Goal: Information Seeking & Learning: Understand process/instructions

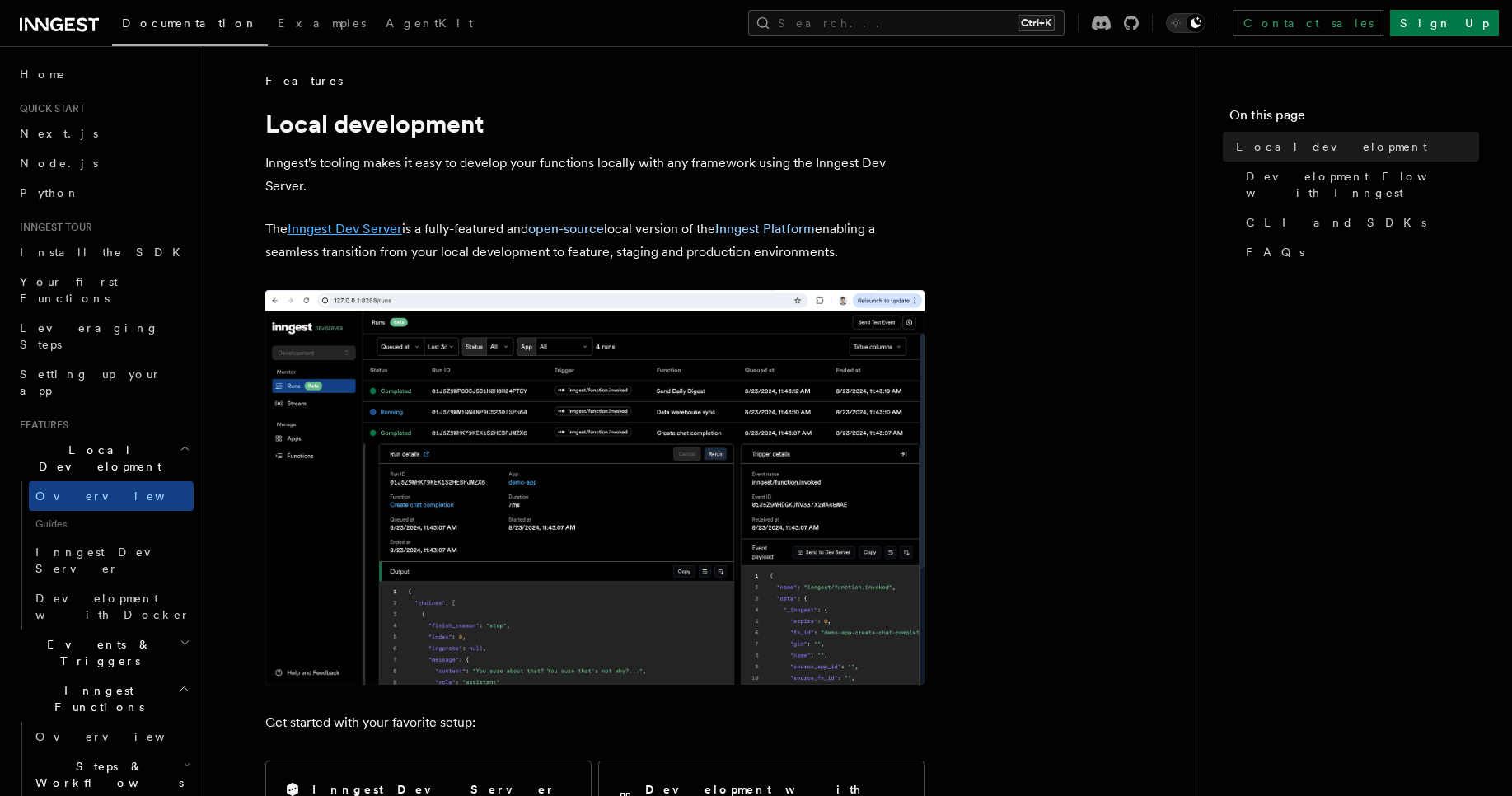
click at [360, 230] on link "Inngest Dev Server" at bounding box center [345, 228] width 115 height 16
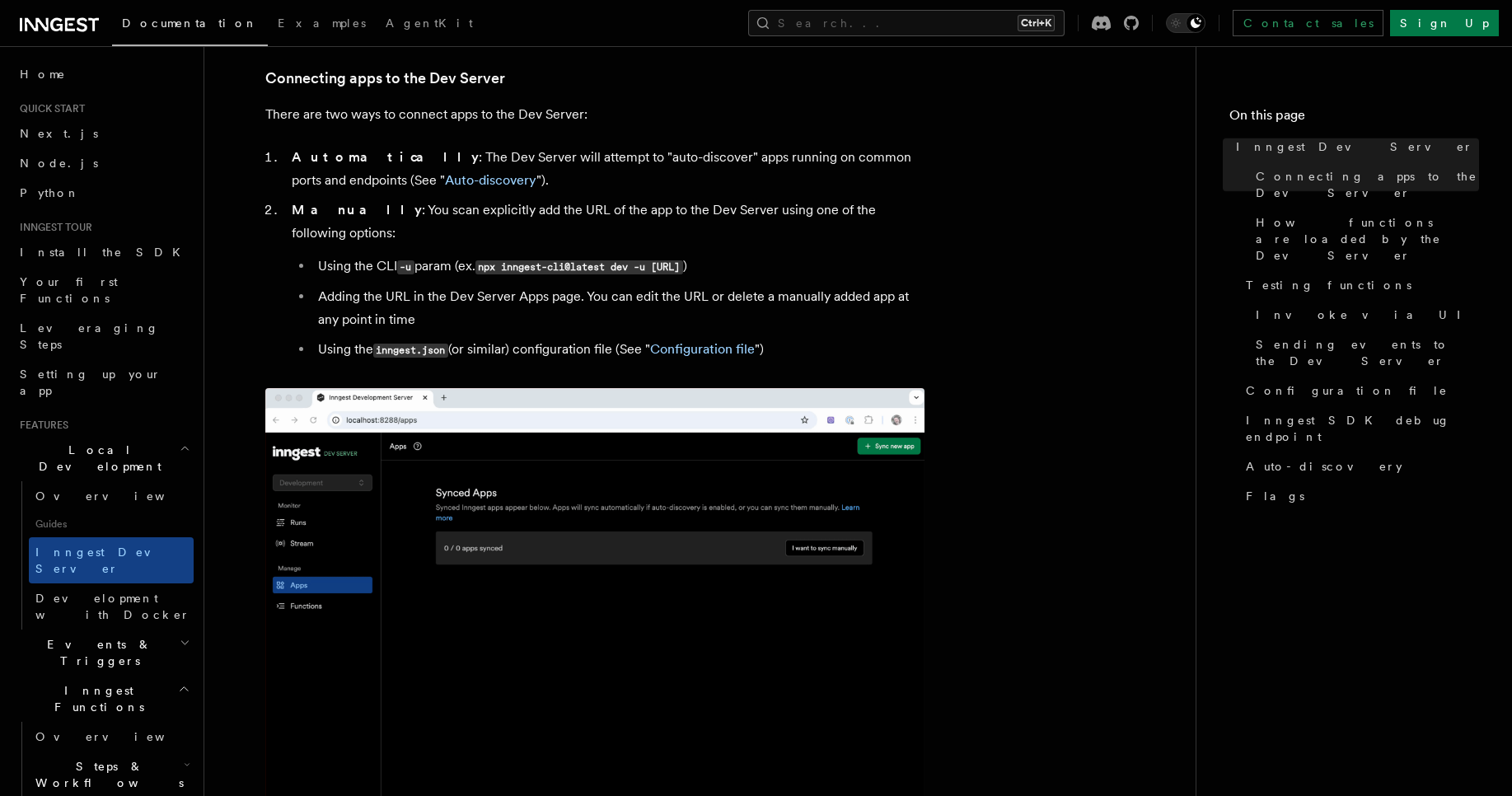
scroll to position [989, 0]
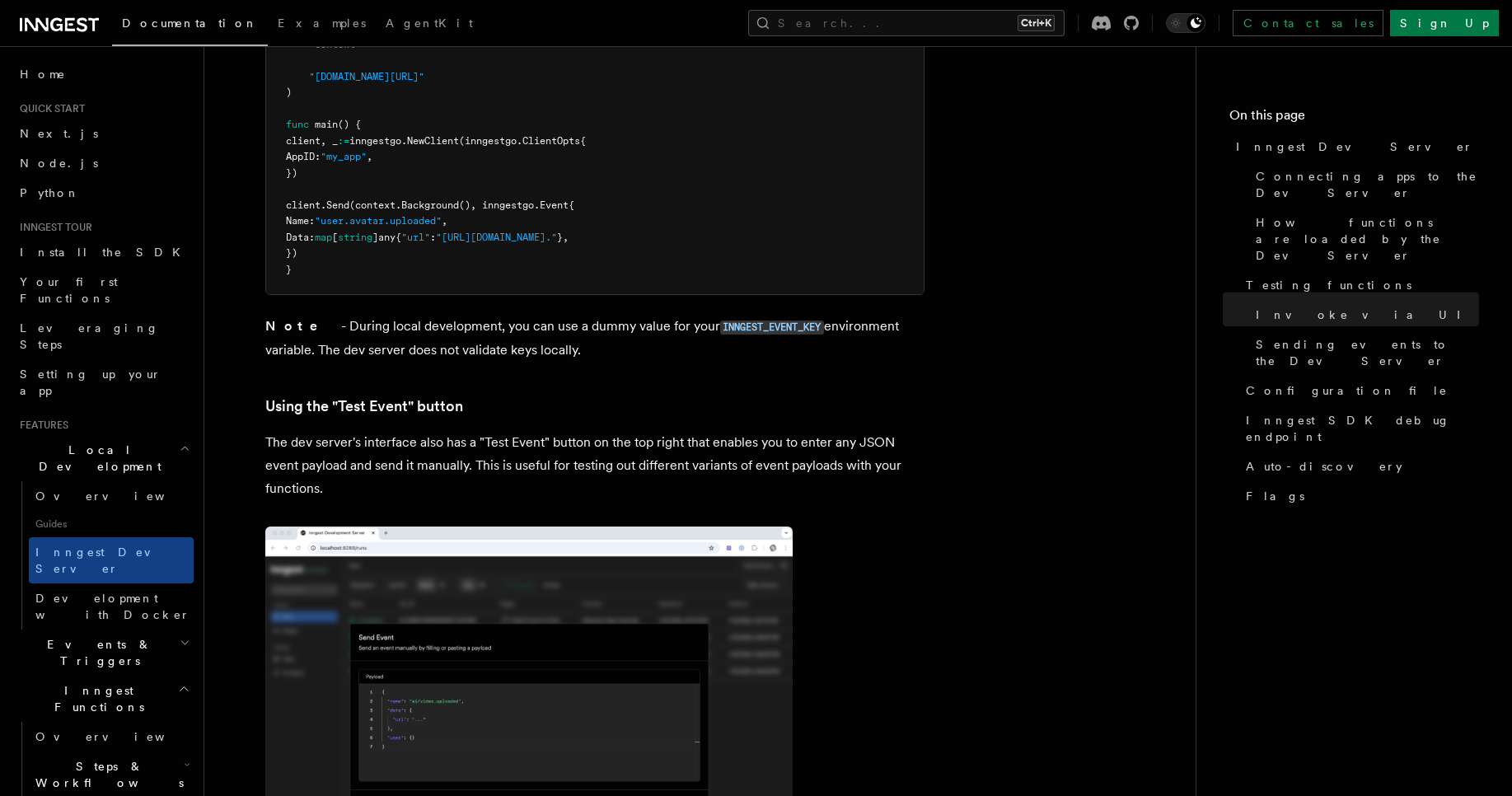
scroll to position [3262, 0]
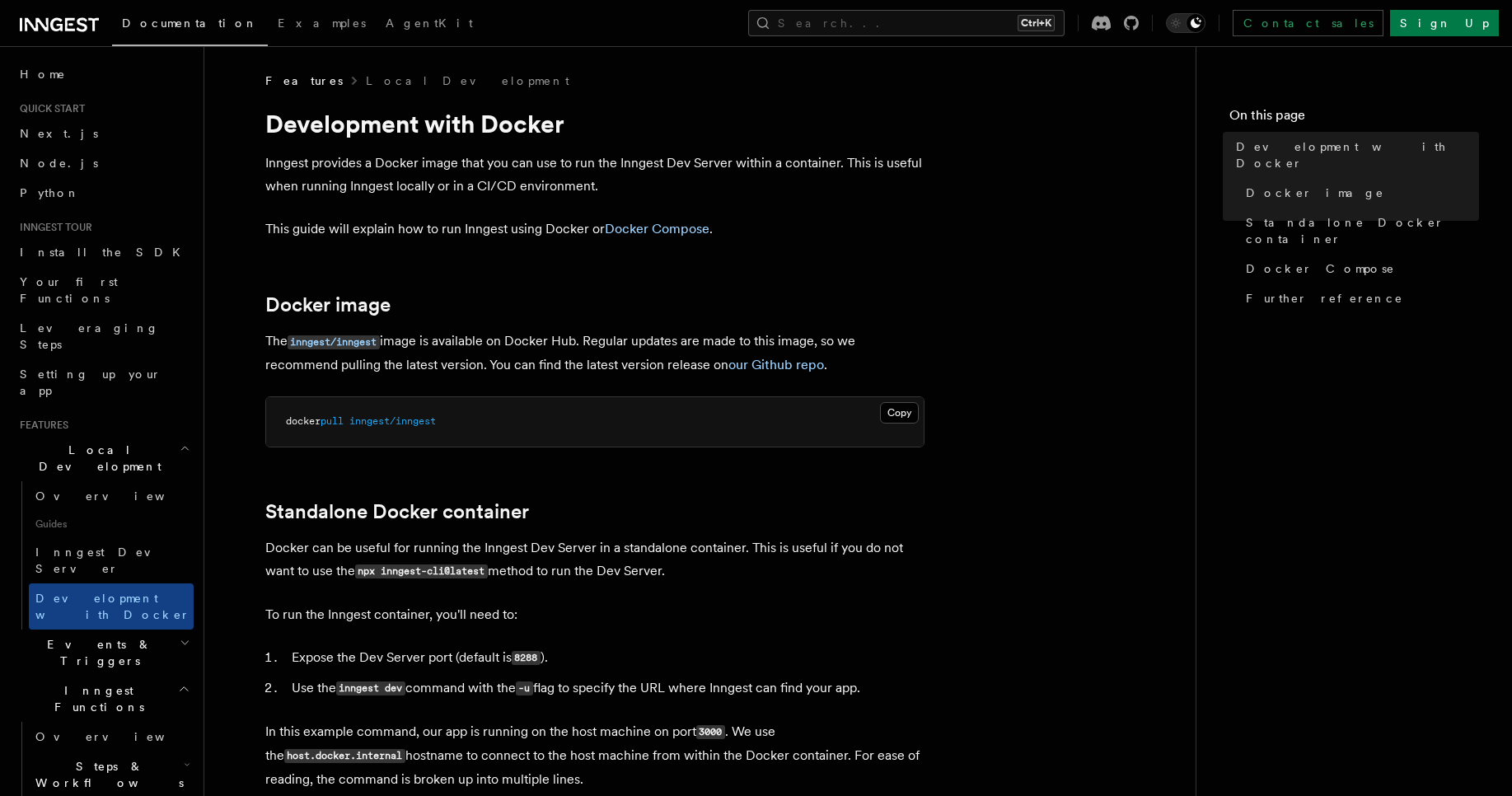
drag, startPoint x: 364, startPoint y: 424, endPoint x: 425, endPoint y: 424, distance: 61.0
click at [366, 424] on span "inngest/inngest" at bounding box center [393, 420] width 87 height 11
drag, startPoint x: 474, startPoint y: 422, endPoint x: 462, endPoint y: 421, distance: 12.0
click at [463, 422] on pre "docker pull inngest/inngest" at bounding box center [594, 421] width 657 height 49
drag, startPoint x: 541, startPoint y: 413, endPoint x: 360, endPoint y: 418, distance: 181.1
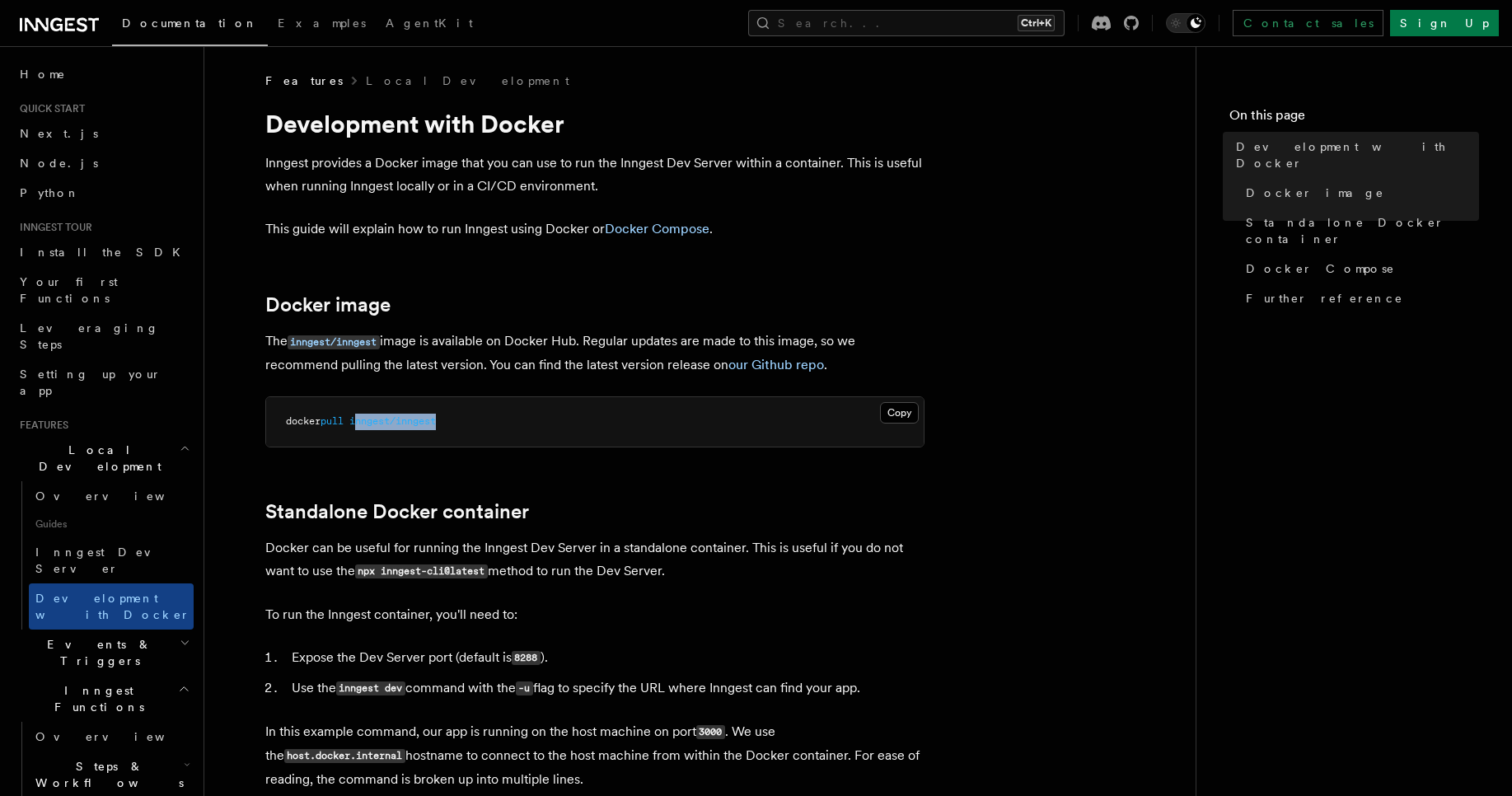
click at [360, 418] on pre "docker pull inngest/inngest" at bounding box center [594, 421] width 657 height 49
click at [431, 421] on span "inngest/inngest" at bounding box center [393, 420] width 87 height 11
drag, startPoint x: 465, startPoint y: 426, endPoint x: 359, endPoint y: 414, distance: 106.7
click at [359, 414] on pre "docker pull inngest/inngest" at bounding box center [594, 421] width 657 height 49
copy span "inngest/inngest"
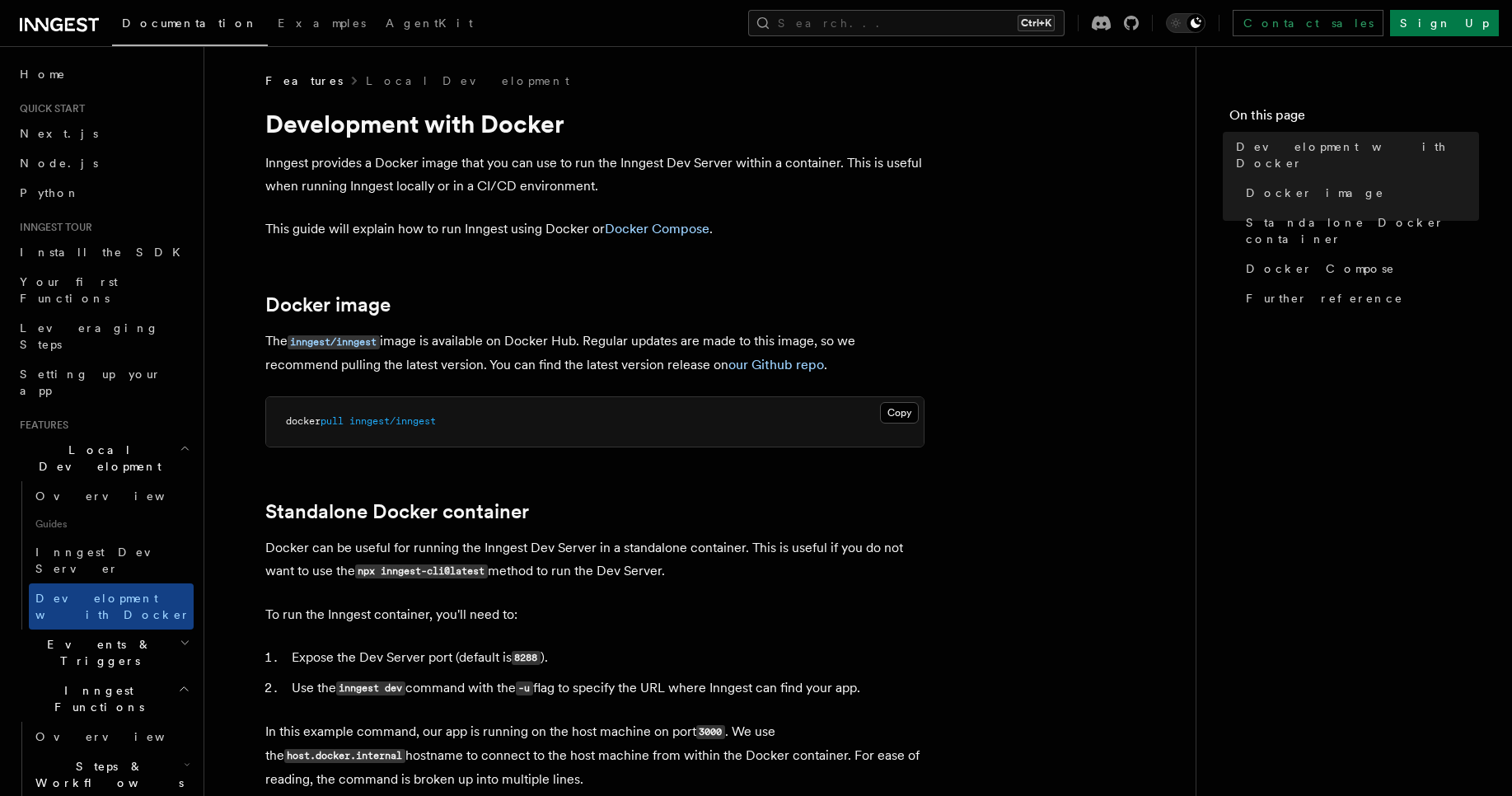
click at [698, 308] on h2 "Docker image" at bounding box center [595, 305] width 659 height 23
click at [328, 181] on p "Inngest provides a Docker image that you can use to run the Inngest Dev Server …" at bounding box center [595, 174] width 659 height 46
click at [426, 188] on p "Inngest provides a Docker image that you can use to run the Inngest Dev Server …" at bounding box center [595, 174] width 659 height 46
drag, startPoint x: 426, startPoint y: 188, endPoint x: 524, endPoint y: 186, distance: 98.0
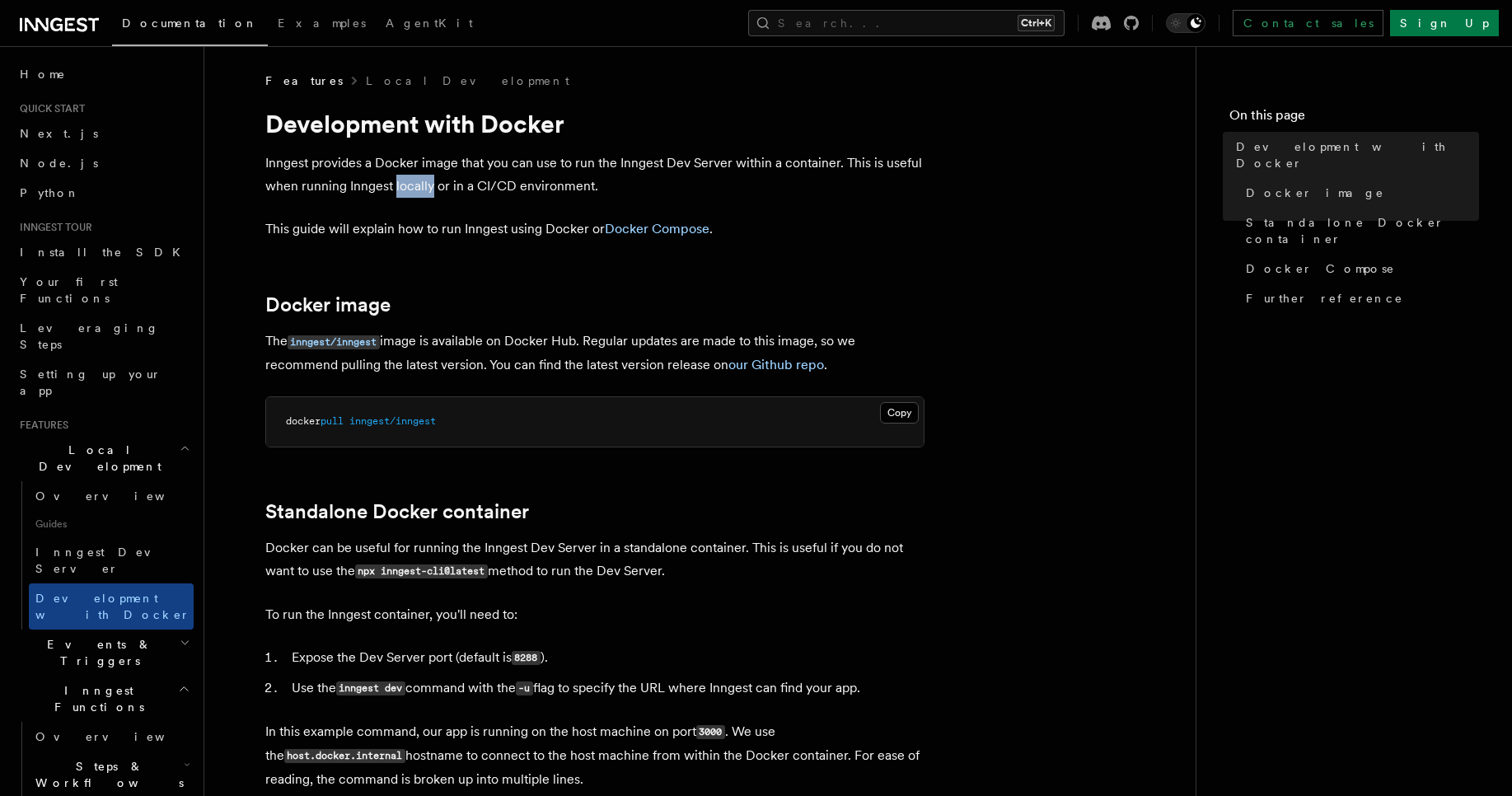
click at [430, 188] on p "Inngest provides a Docker image that you can use to run the Inngest Dev Server …" at bounding box center [595, 174] width 659 height 46
click at [530, 186] on p "Inngest provides a Docker image that you can use to run the Inngest Dev Server …" at bounding box center [595, 174] width 659 height 46
click at [343, 220] on p "This guide will explain how to run Inngest using Docker or Docker Compose ." at bounding box center [595, 229] width 659 height 23
drag, startPoint x: 343, startPoint y: 220, endPoint x: 475, endPoint y: 220, distance: 132.0
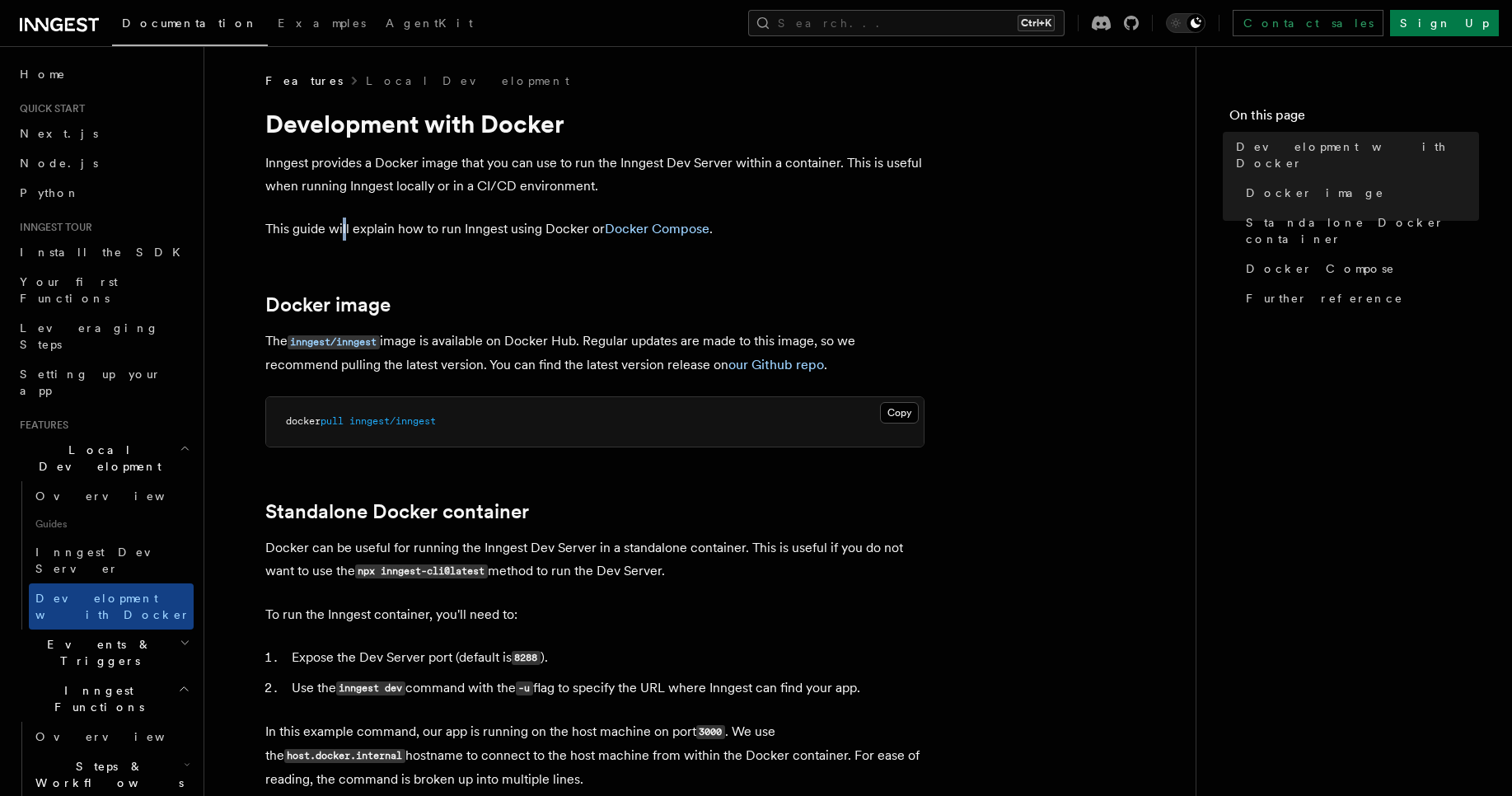
click at [348, 220] on p "This guide will explain how to run Inngest using Docker or Docker Compose ." at bounding box center [595, 229] width 659 height 23
click at [475, 220] on p "This guide will explain how to run Inngest using Docker or Docker Compose ." at bounding box center [595, 229] width 659 height 23
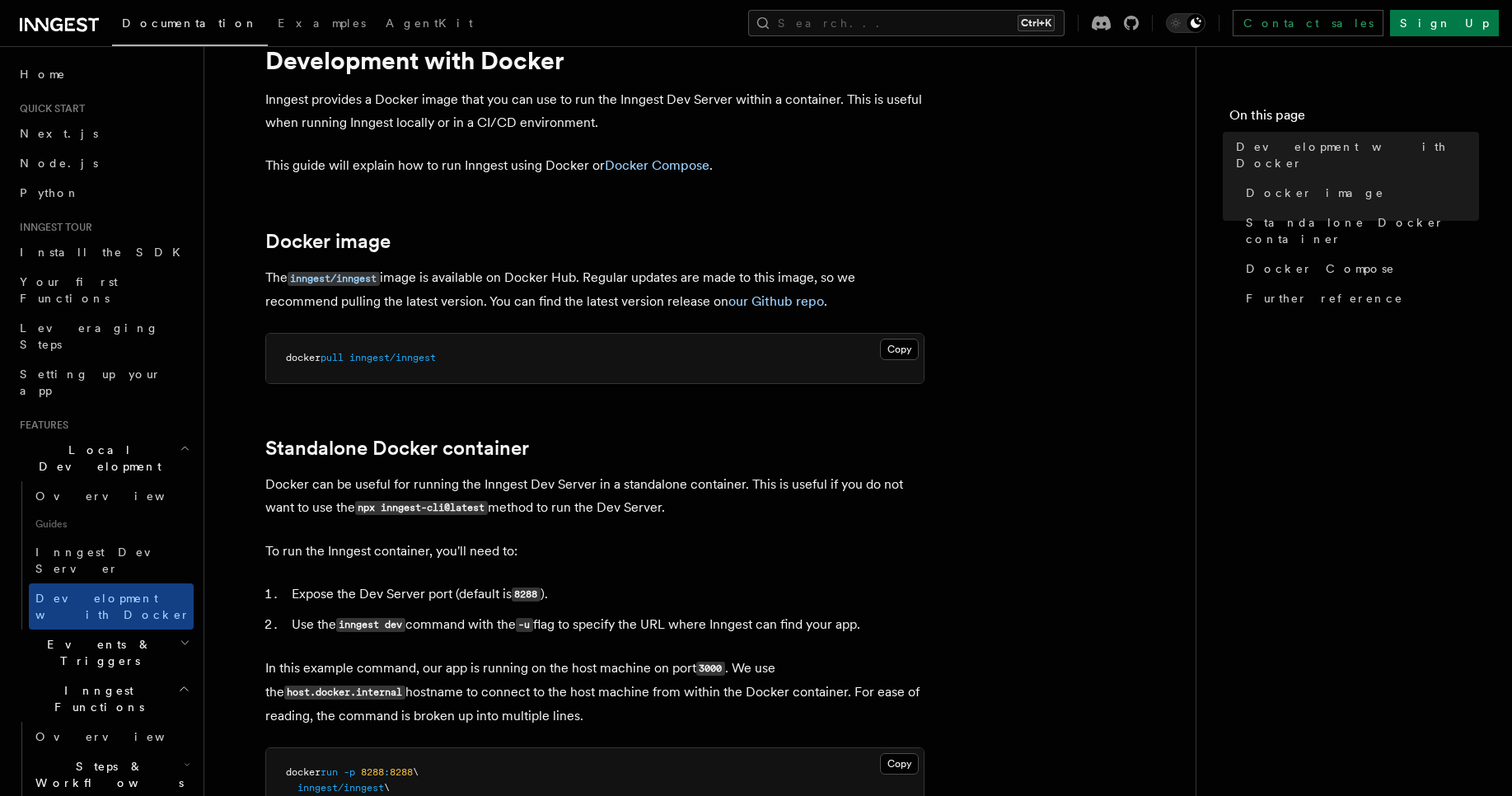
scroll to position [99, 0]
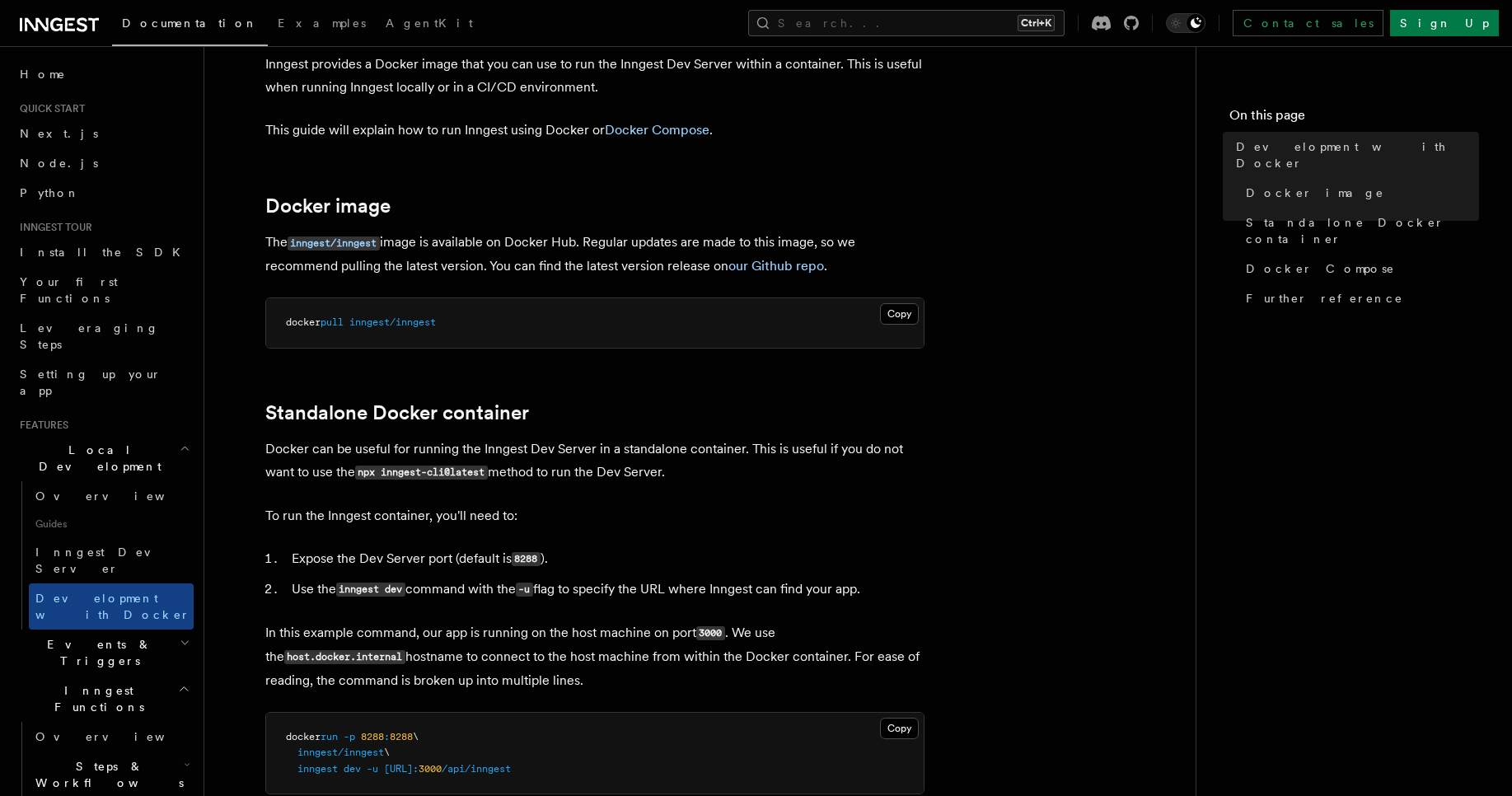
click at [546, 447] on p "Docker can be useful for running the Inngest Dev Server in a standalone contain…" at bounding box center [595, 461] width 659 height 47
click at [796, 444] on p "Docker can be useful for running the Inngest Dev Server in a standalone contain…" at bounding box center [595, 461] width 659 height 47
click at [412, 473] on code "npx inngest-cli@latest" at bounding box center [421, 472] width 133 height 14
drag, startPoint x: 412, startPoint y: 473, endPoint x: 577, endPoint y: 471, distance: 165.0
click at [416, 473] on code "npx inngest-cli@latest" at bounding box center [421, 472] width 133 height 14
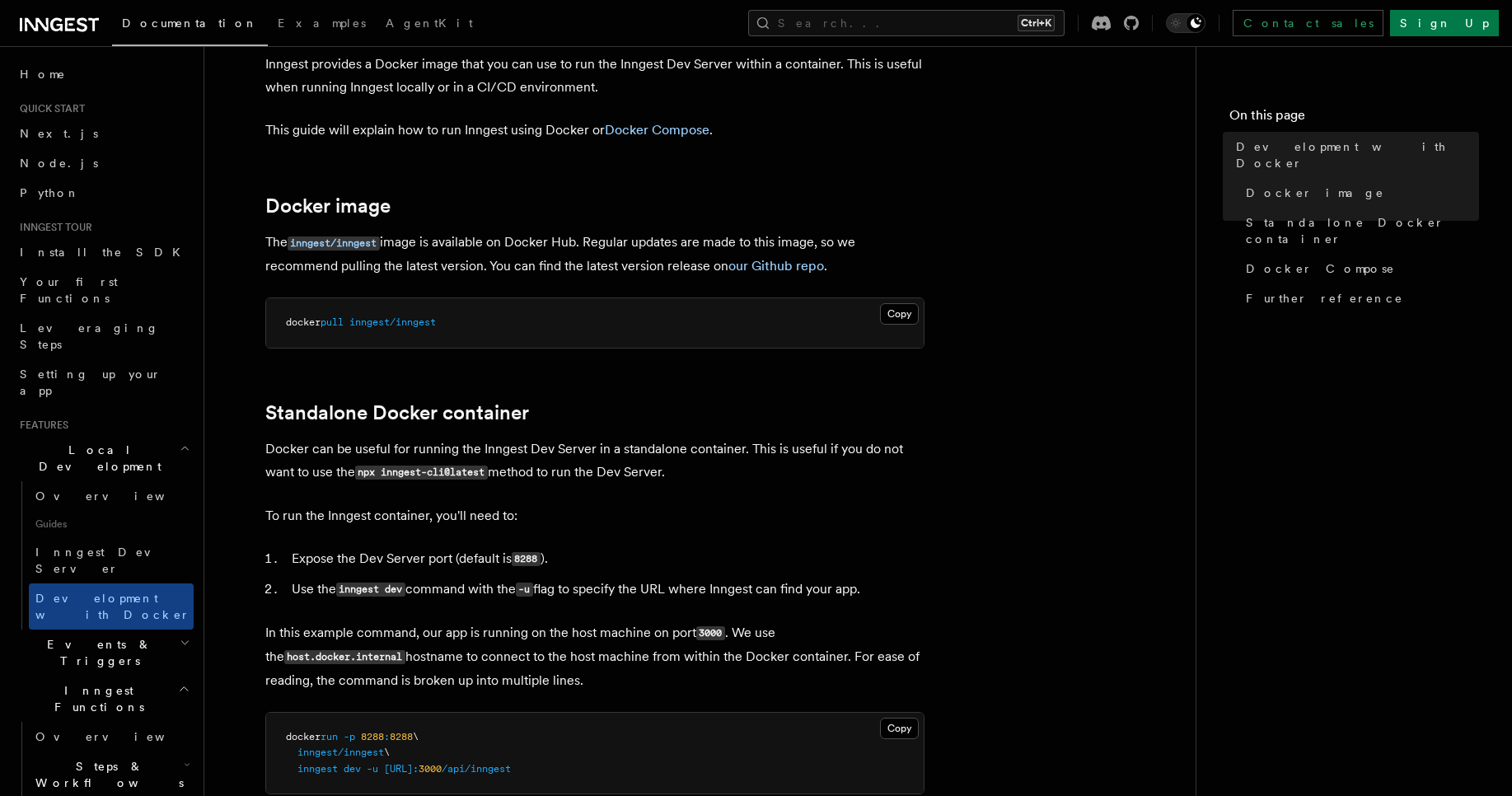
click at [577, 471] on p "Docker can be useful for running the Inngest Dev Server in a standalone contain…" at bounding box center [595, 461] width 659 height 47
click at [578, 470] on p "Docker can be useful for running the Inngest Dev Server in a standalone contain…" at bounding box center [595, 461] width 659 height 47
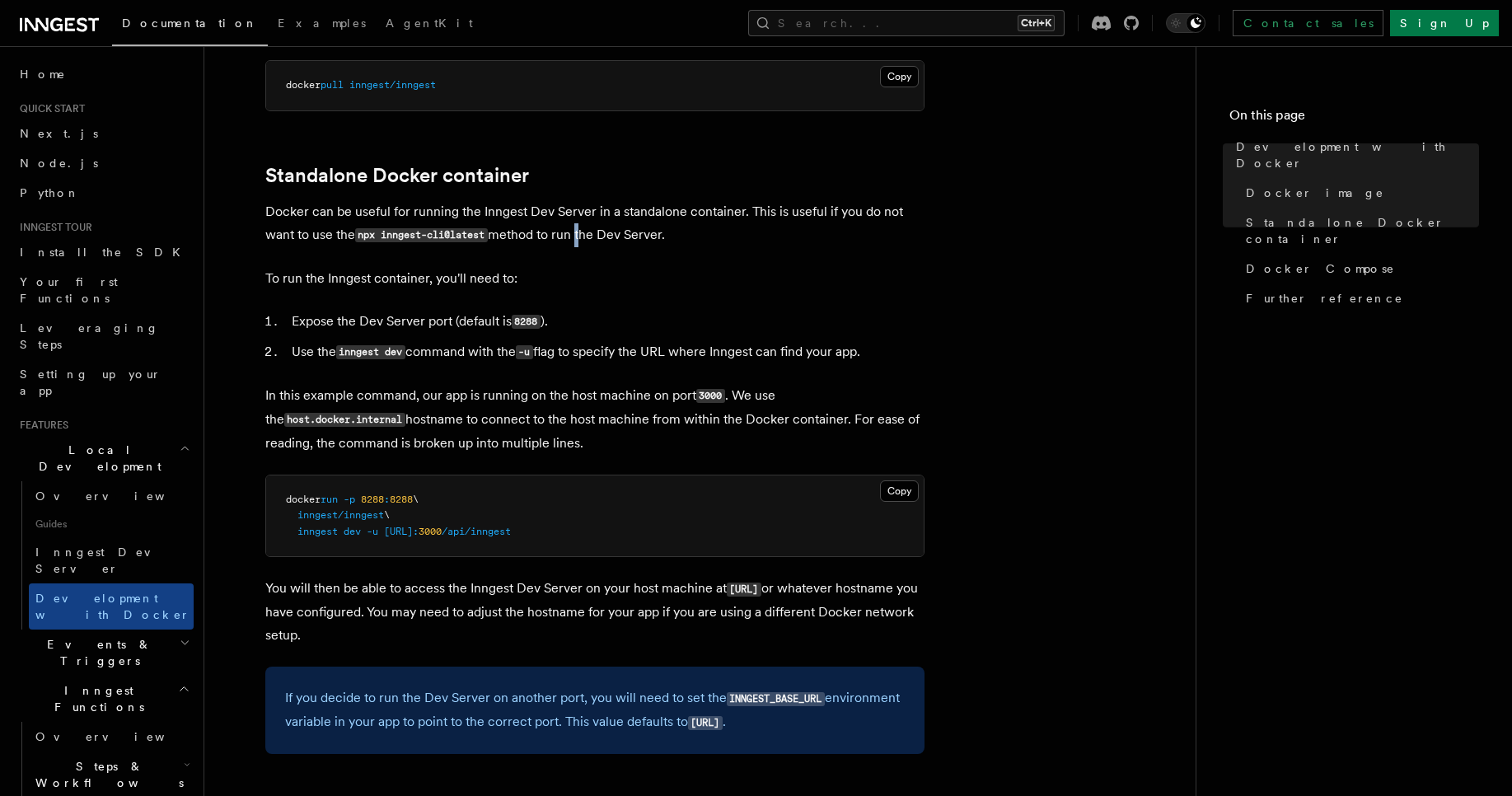
scroll to position [395, 0]
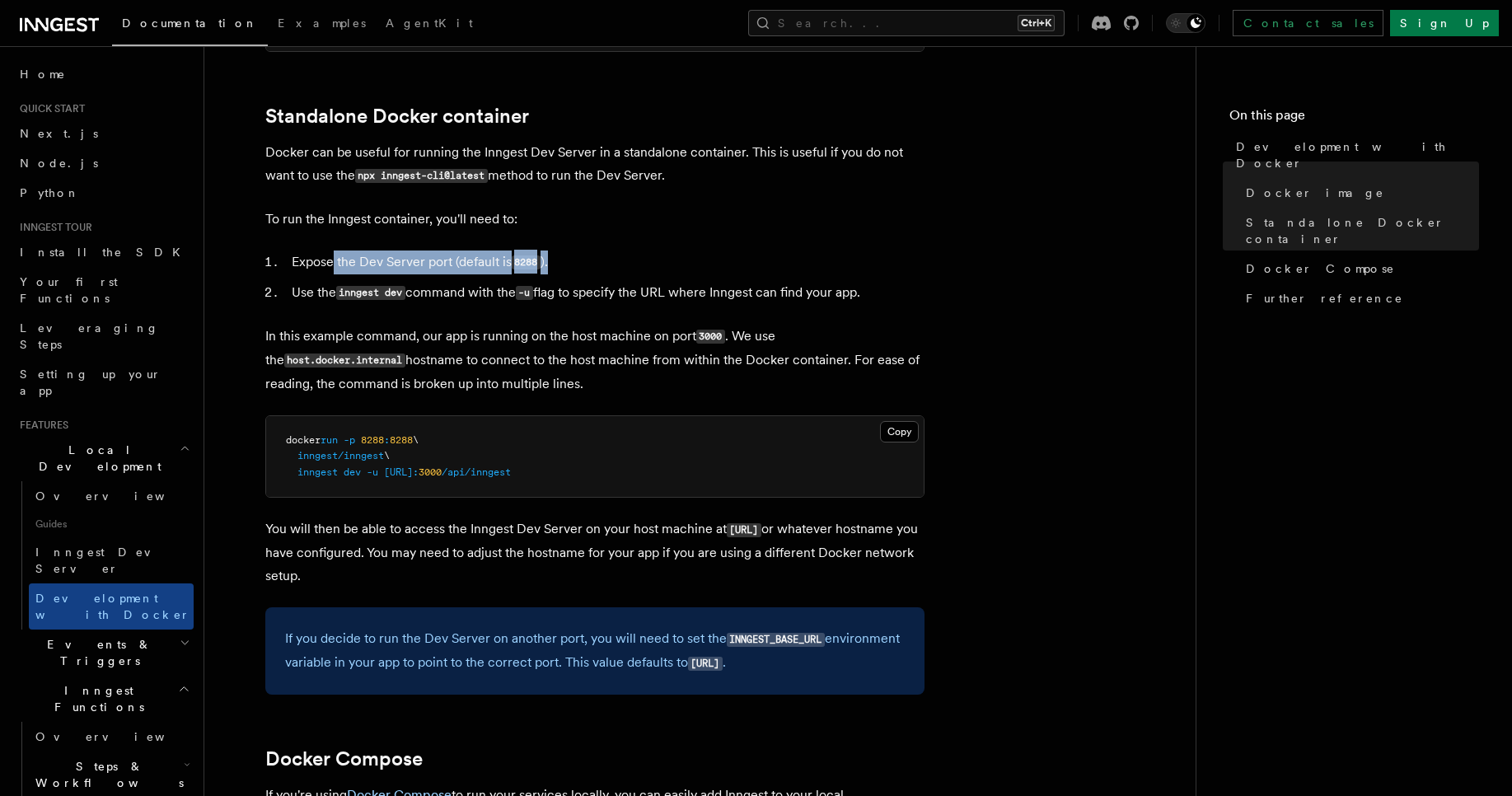
drag, startPoint x: 565, startPoint y: 260, endPoint x: 333, endPoint y: 264, distance: 232.0
click at [333, 264] on li "Expose the Dev Server port (default is 8288 )." at bounding box center [605, 262] width 637 height 24
click at [568, 252] on li "Expose the Dev Server port (default is 8288 )." at bounding box center [605, 262] width 637 height 24
click at [292, 424] on pre "docker run -p 8288 : 8288 \ inngest/inngest \ inngest dev -u [URL]: 3000 /api/i…" at bounding box center [594, 457] width 657 height 82
click at [433, 440] on pre "docker run -p 8288 : 8288 \ inngest/inngest \ inngest dev -u [URL]: 3000 /api/i…" at bounding box center [594, 457] width 657 height 82
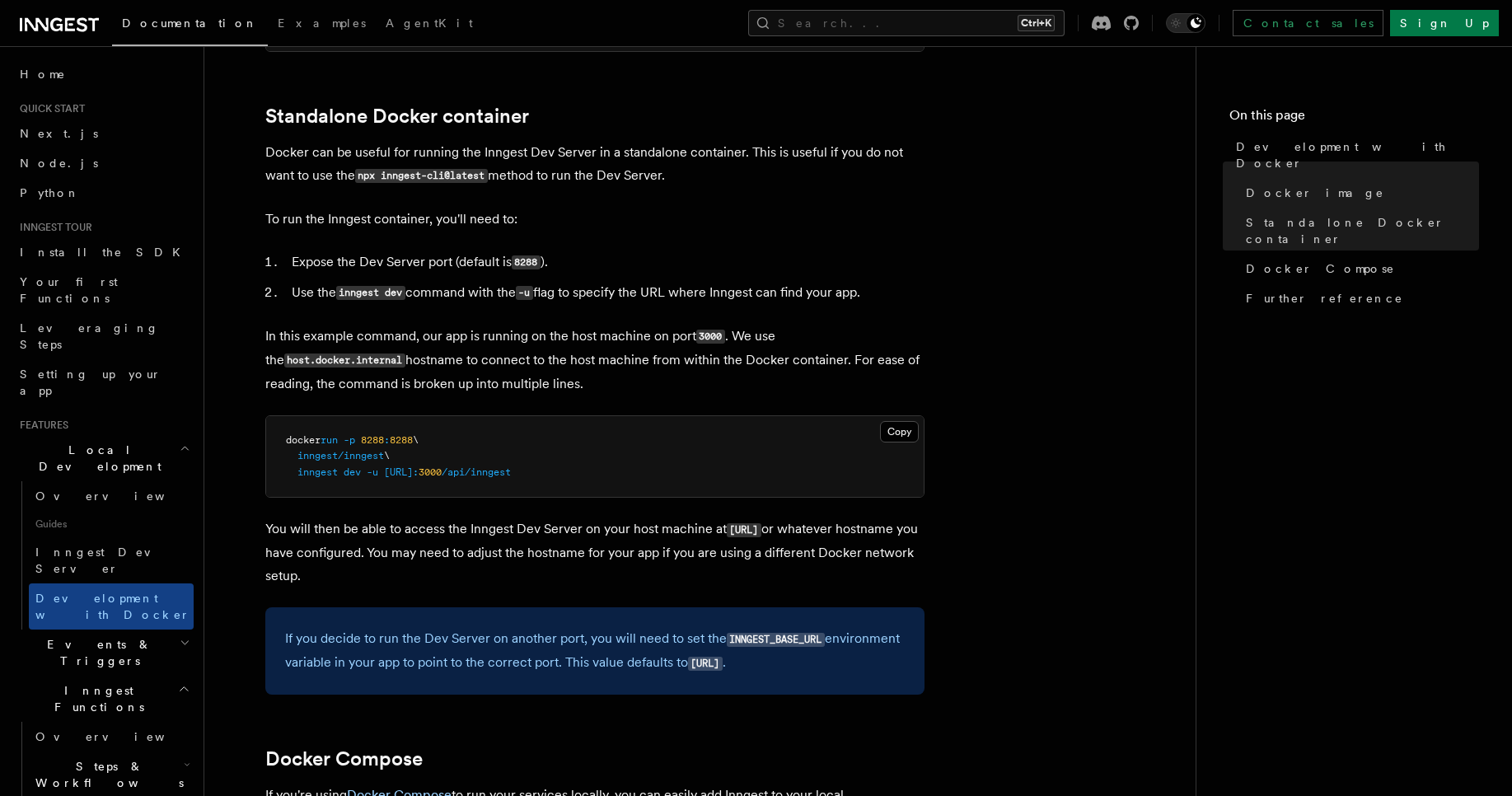
click at [362, 466] on span at bounding box center [364, 471] width 6 height 11
drag, startPoint x: 362, startPoint y: 466, endPoint x: 390, endPoint y: 466, distance: 28.0
click at [366, 466] on span at bounding box center [364, 471] width 6 height 11
click at [419, 469] on span "[URL]:" at bounding box center [401, 471] width 35 height 11
drag, startPoint x: 525, startPoint y: 469, endPoint x: 669, endPoint y: 468, distance: 144.0
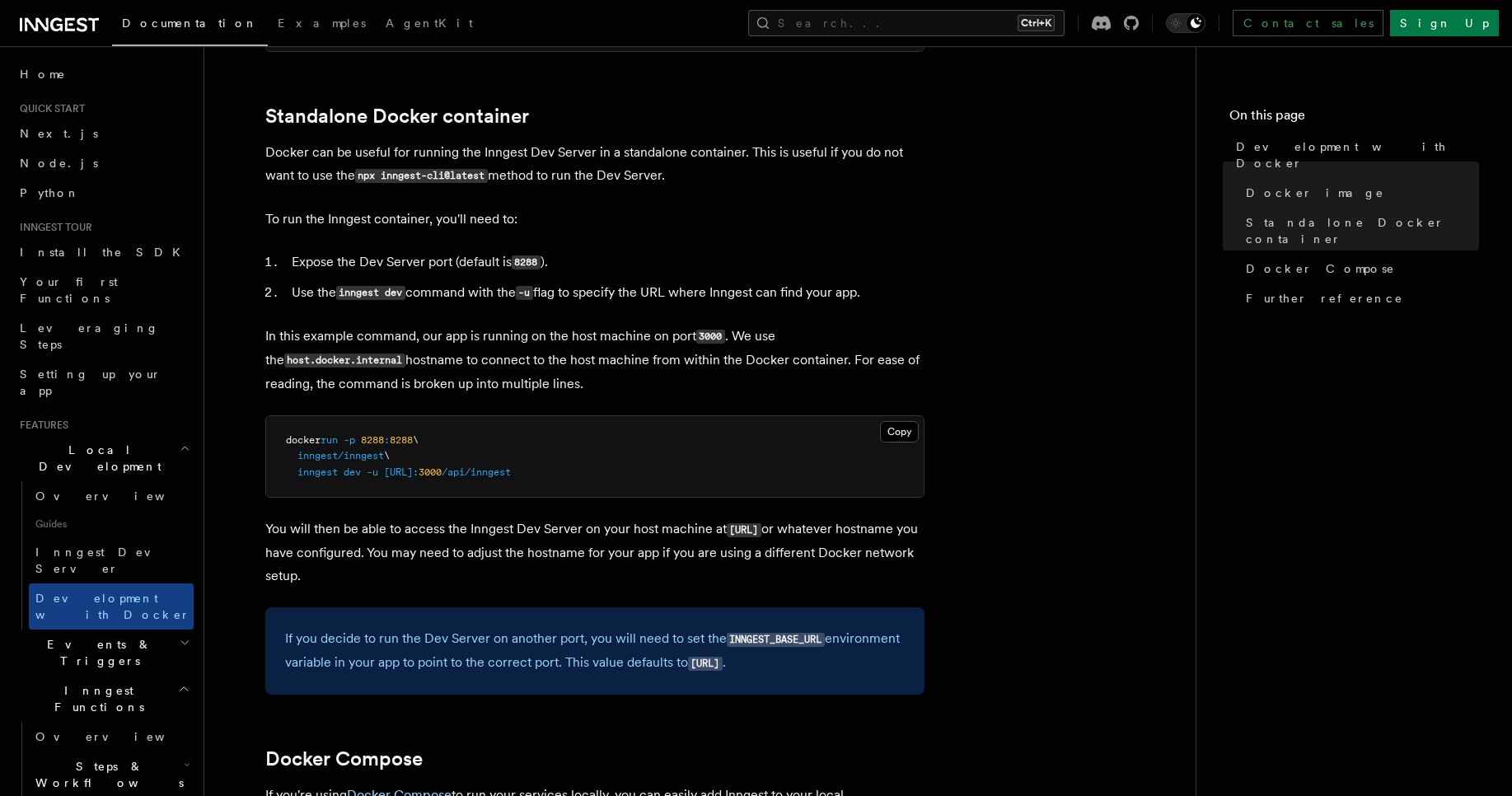
click at [419, 469] on span "[URL]:" at bounding box center [401, 471] width 35 height 11
click at [672, 468] on pre "docker run -p 8288 : 8288 \ inngest/inngest \ inngest dev -u [URL]: 3000 /api/i…" at bounding box center [594, 457] width 657 height 82
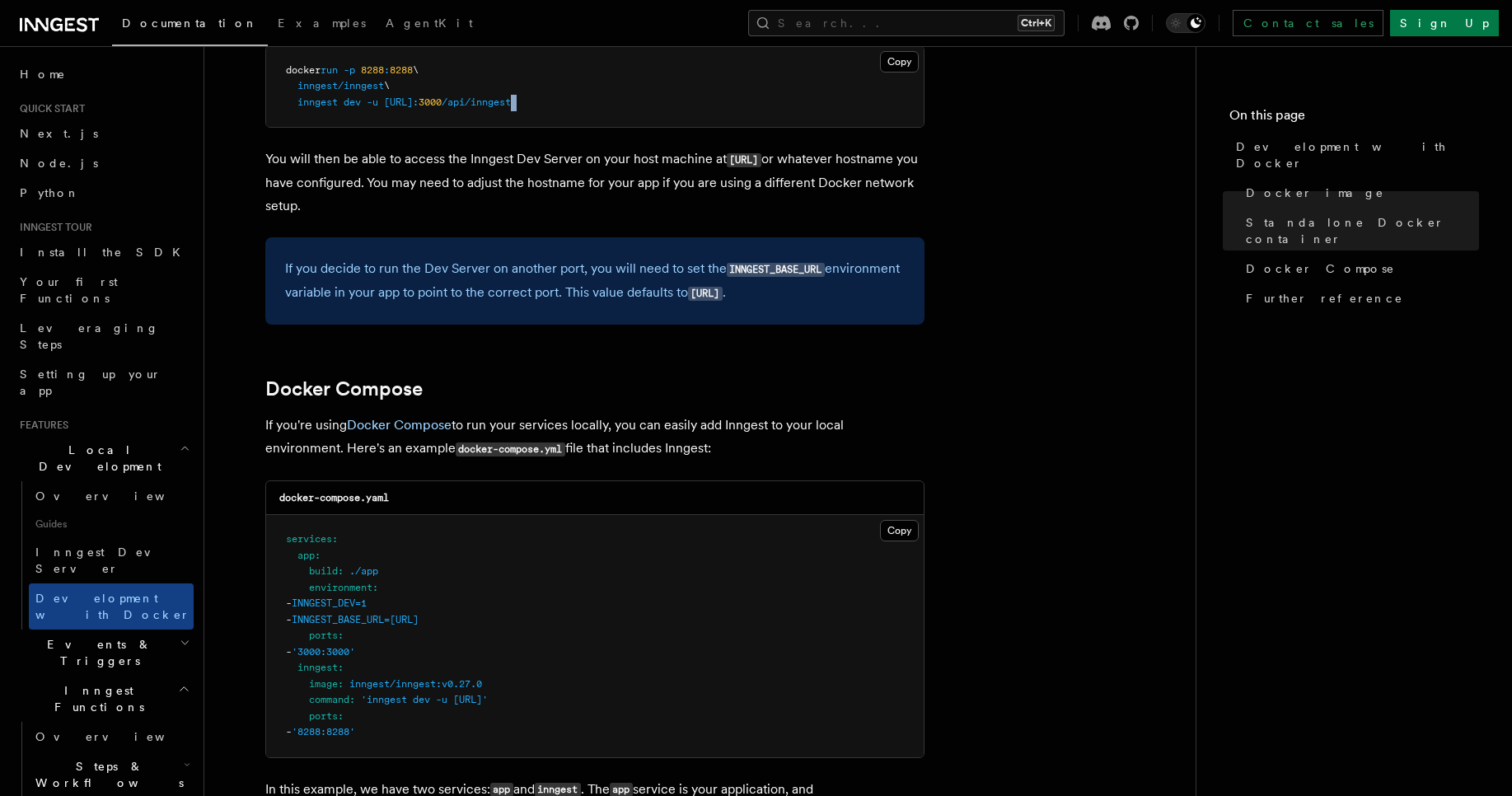
scroll to position [791, 0]
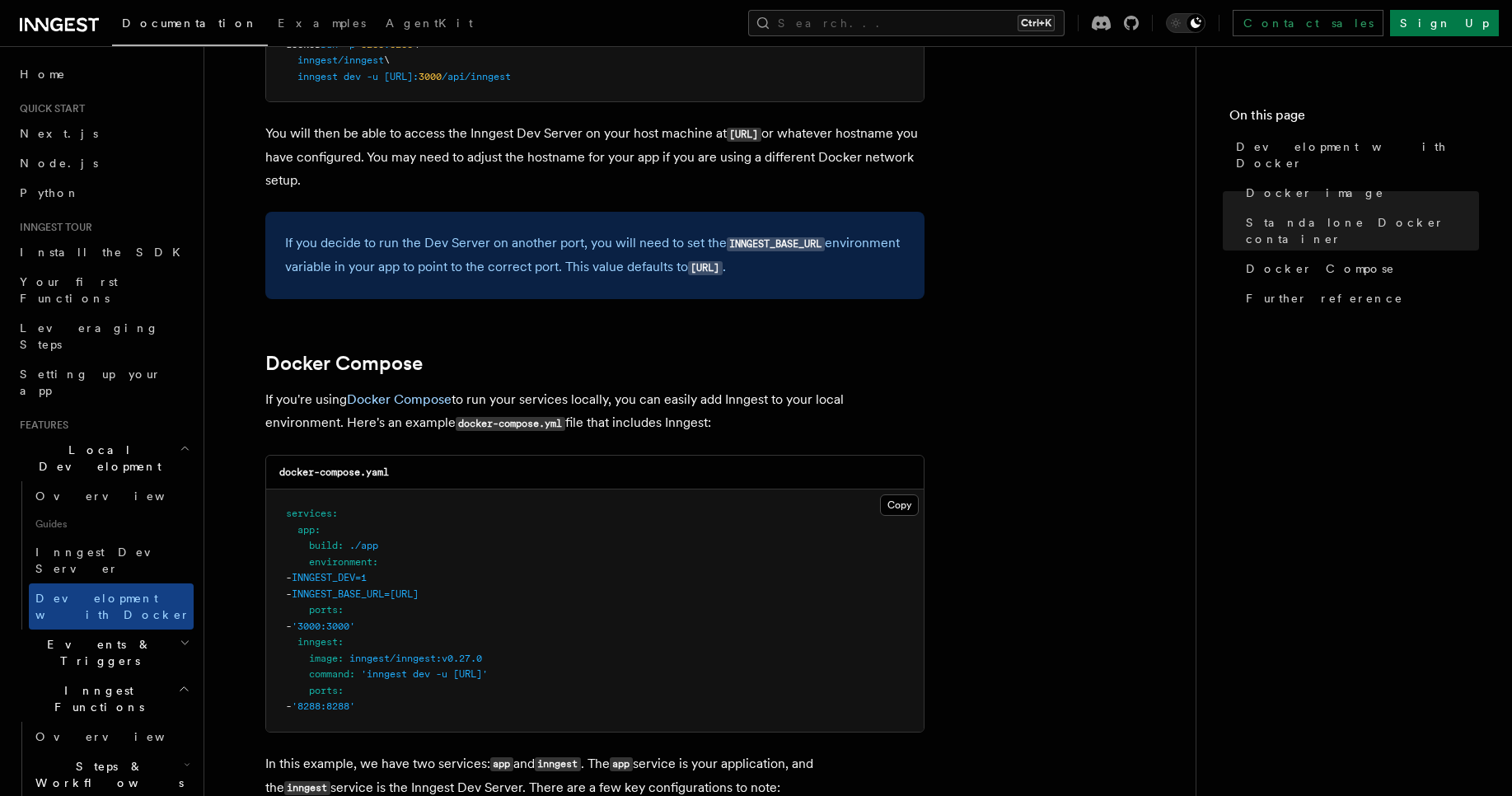
click at [381, 599] on span "INNGEST_BASE_URL=[URL]" at bounding box center [355, 594] width 127 height 11
click at [419, 595] on span "INNGEST_BASE_URL=[URL]" at bounding box center [355, 594] width 127 height 11
click at [419, 596] on span "INNGEST_BASE_URL=[URL]" at bounding box center [355, 594] width 127 height 11
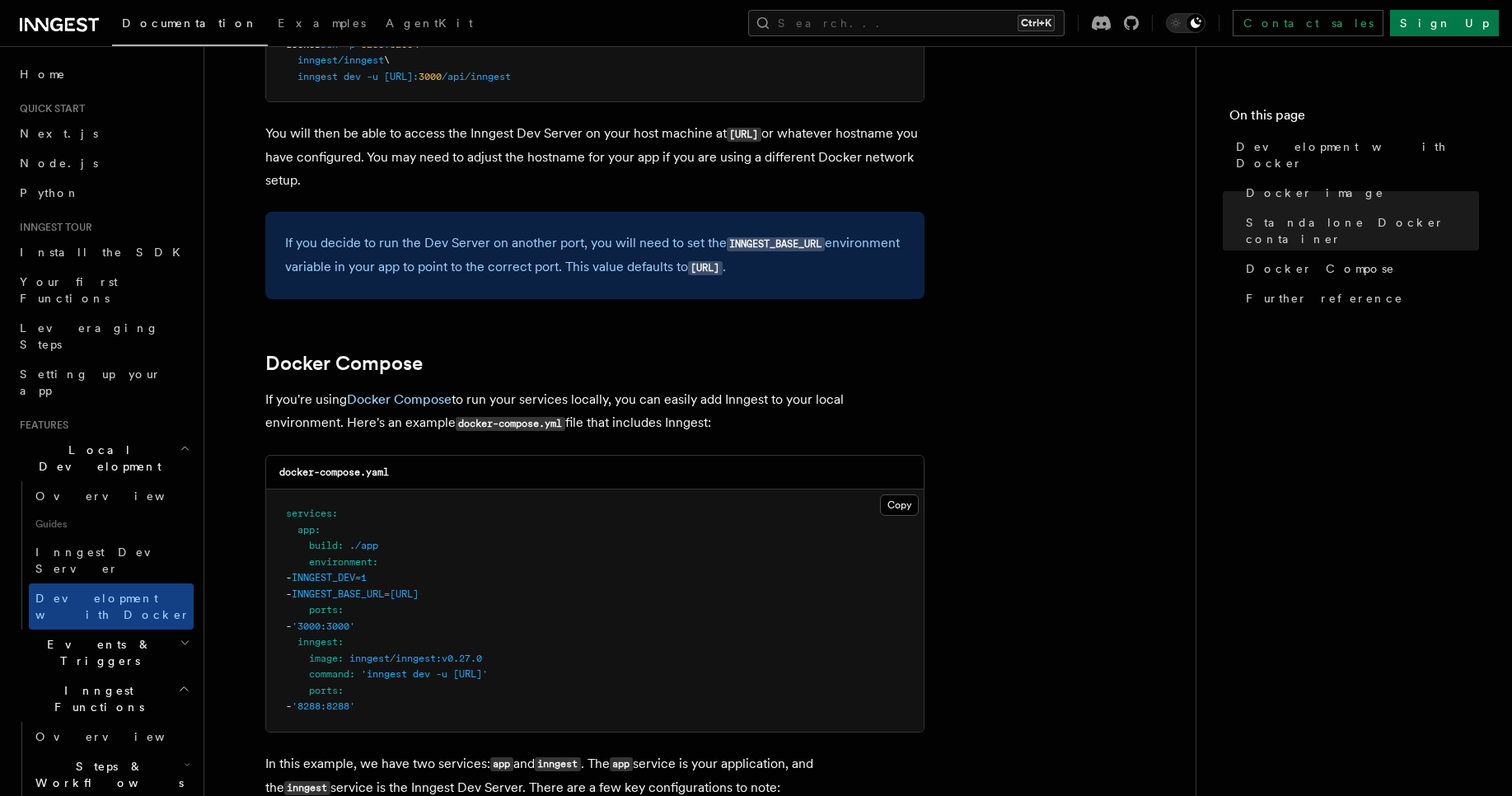
click at [419, 596] on span "INNGEST_BASE_URL=[URL]" at bounding box center [355, 594] width 127 height 11
drag, startPoint x: 556, startPoint y: 596, endPoint x: 432, endPoint y: 595, distance: 124.0
click at [432, 595] on pre "services : app : build : ./app environment : - INNGEST_DEV=1 - INNGEST_BASE_URL…" at bounding box center [594, 610] width 657 height 242
click at [524, 610] on pre "services : app : build : ./app environment : - INNGEST_DEV=1 - INNGEST_BASE_URL…" at bounding box center [594, 610] width 657 height 242
click at [314, 642] on span "inngest" at bounding box center [318, 641] width 40 height 11
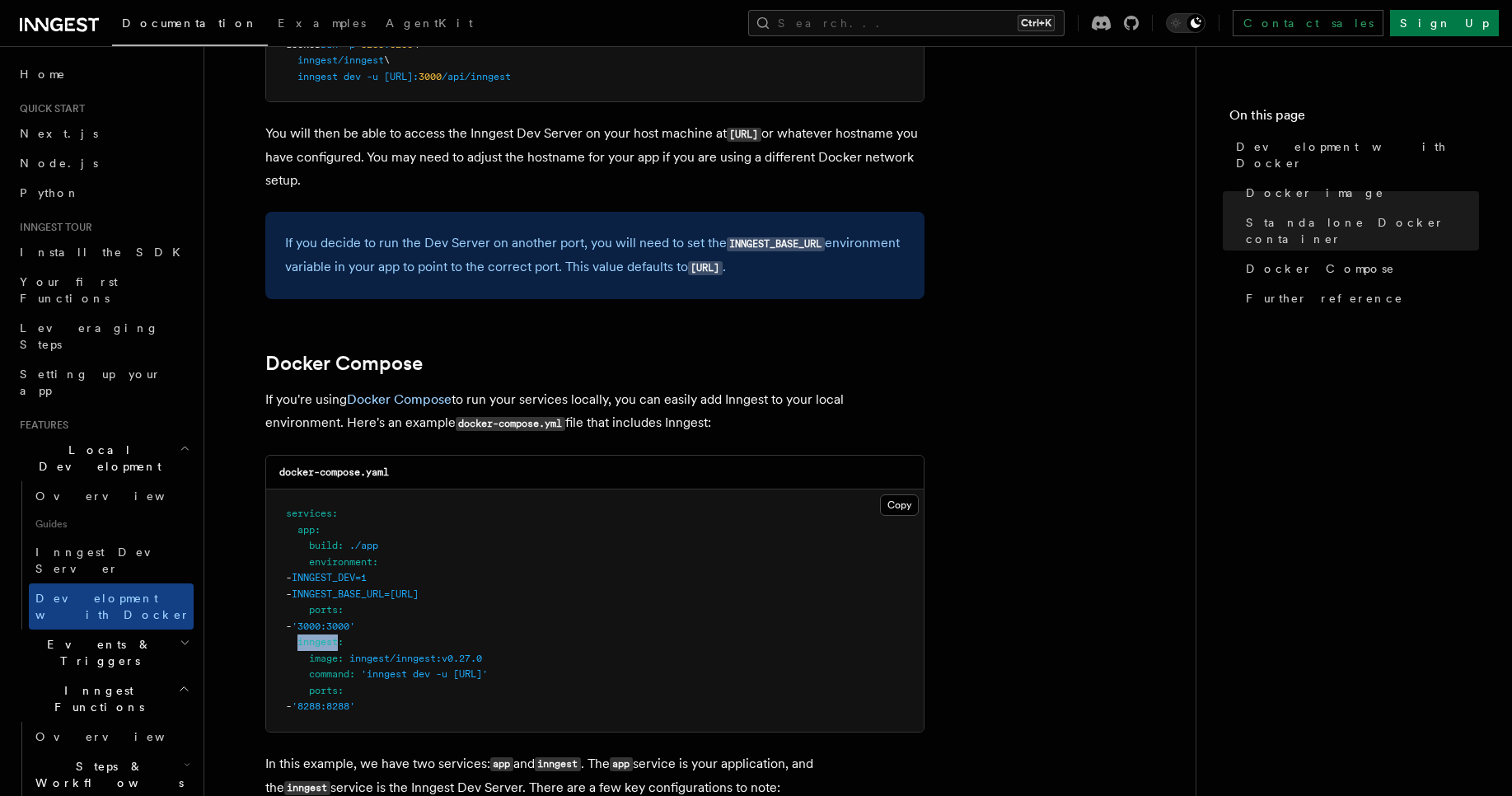
click at [314, 642] on span "inngest" at bounding box center [318, 641] width 40 height 11
click at [392, 633] on pre "services : app : build : ./app environment : - INNGEST_DEV=1 - INNGEST_BASE_URL…" at bounding box center [594, 610] width 657 height 242
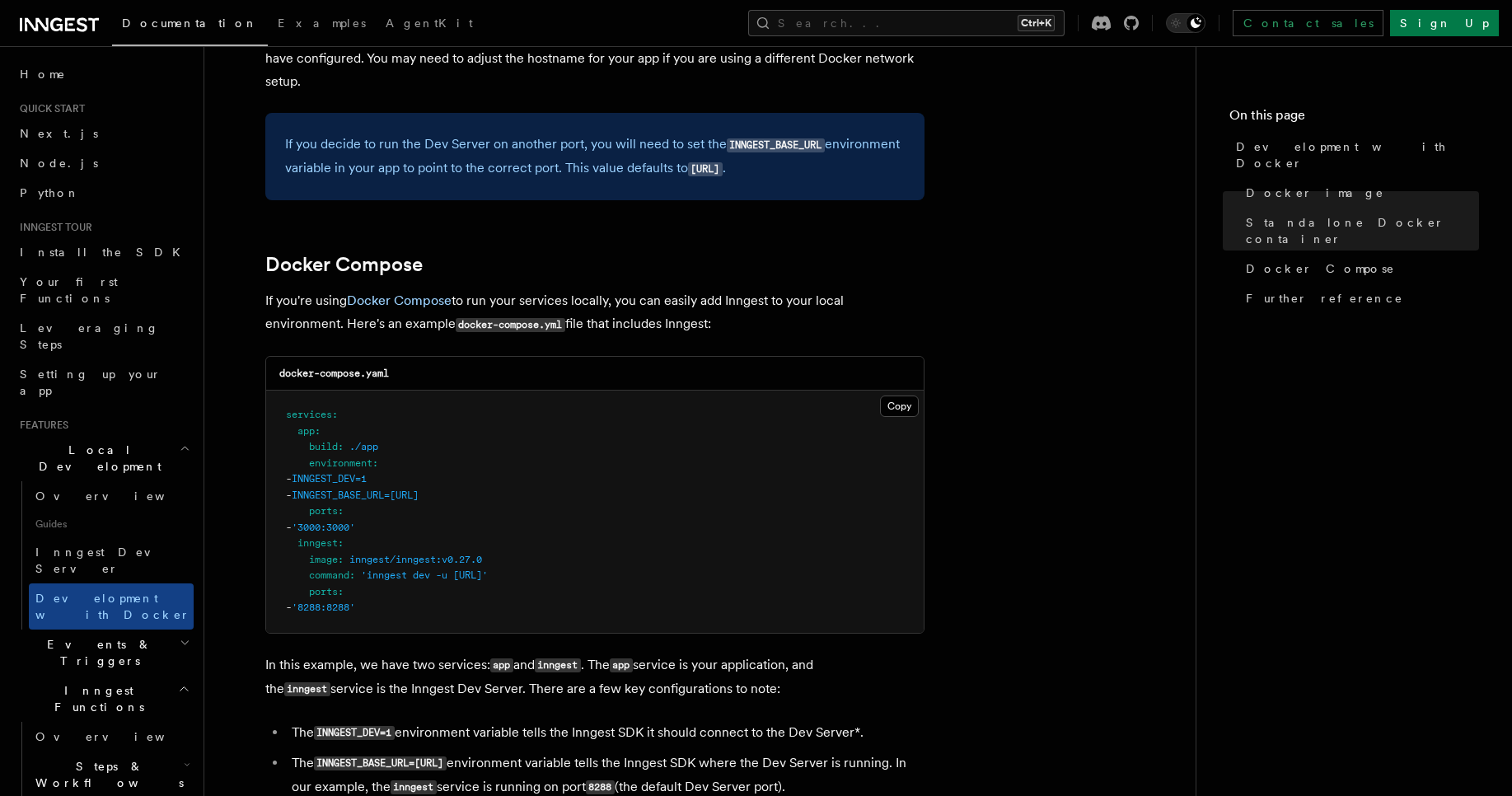
scroll to position [989, 0]
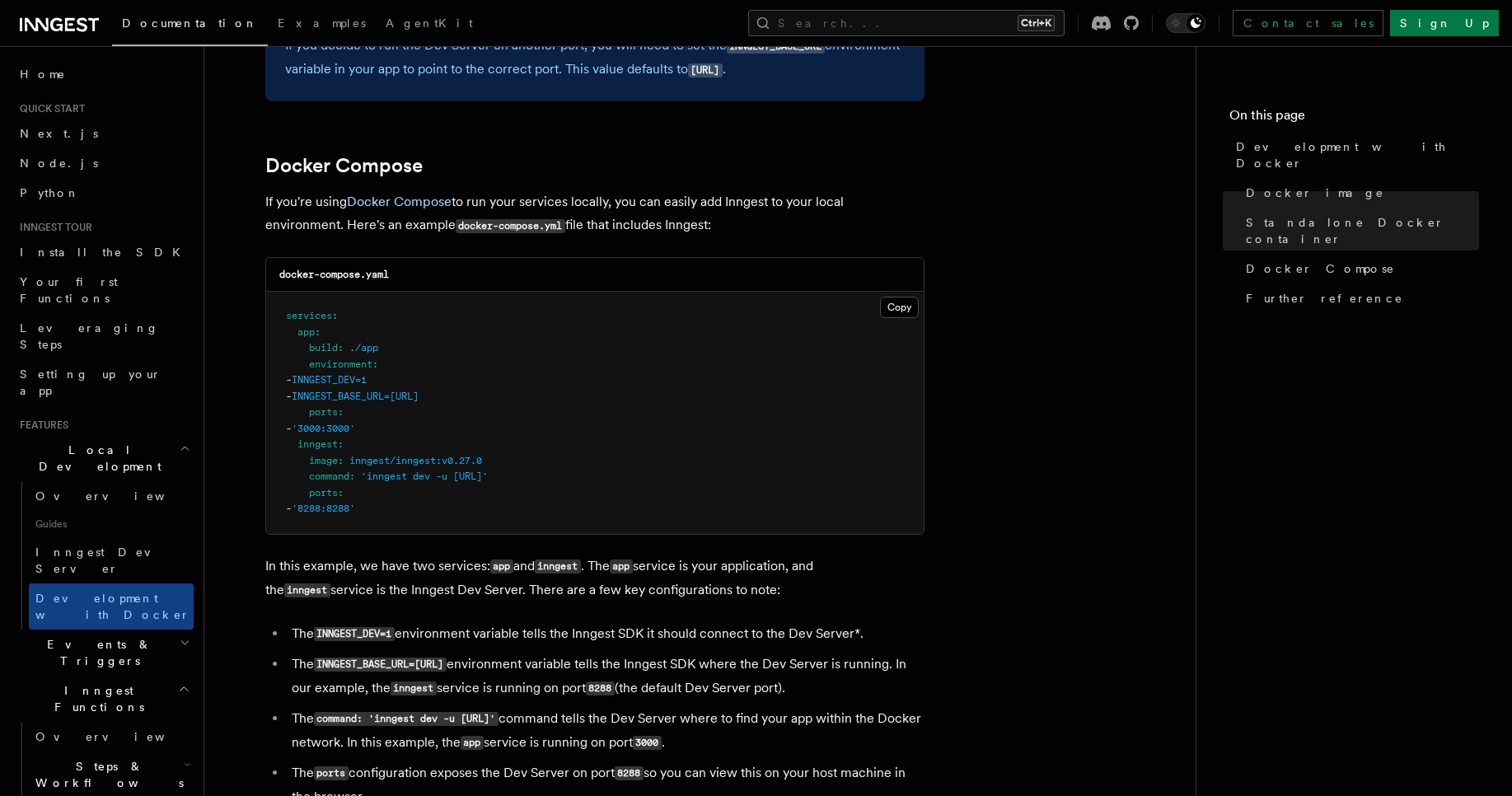
click at [502, 565] on code "app" at bounding box center [502, 566] width 23 height 14
click at [572, 569] on code "inngest" at bounding box center [558, 566] width 46 height 14
click at [601, 565] on p "In this example, we have two services: app and inngest . The app service is you…" at bounding box center [595, 578] width 659 height 48
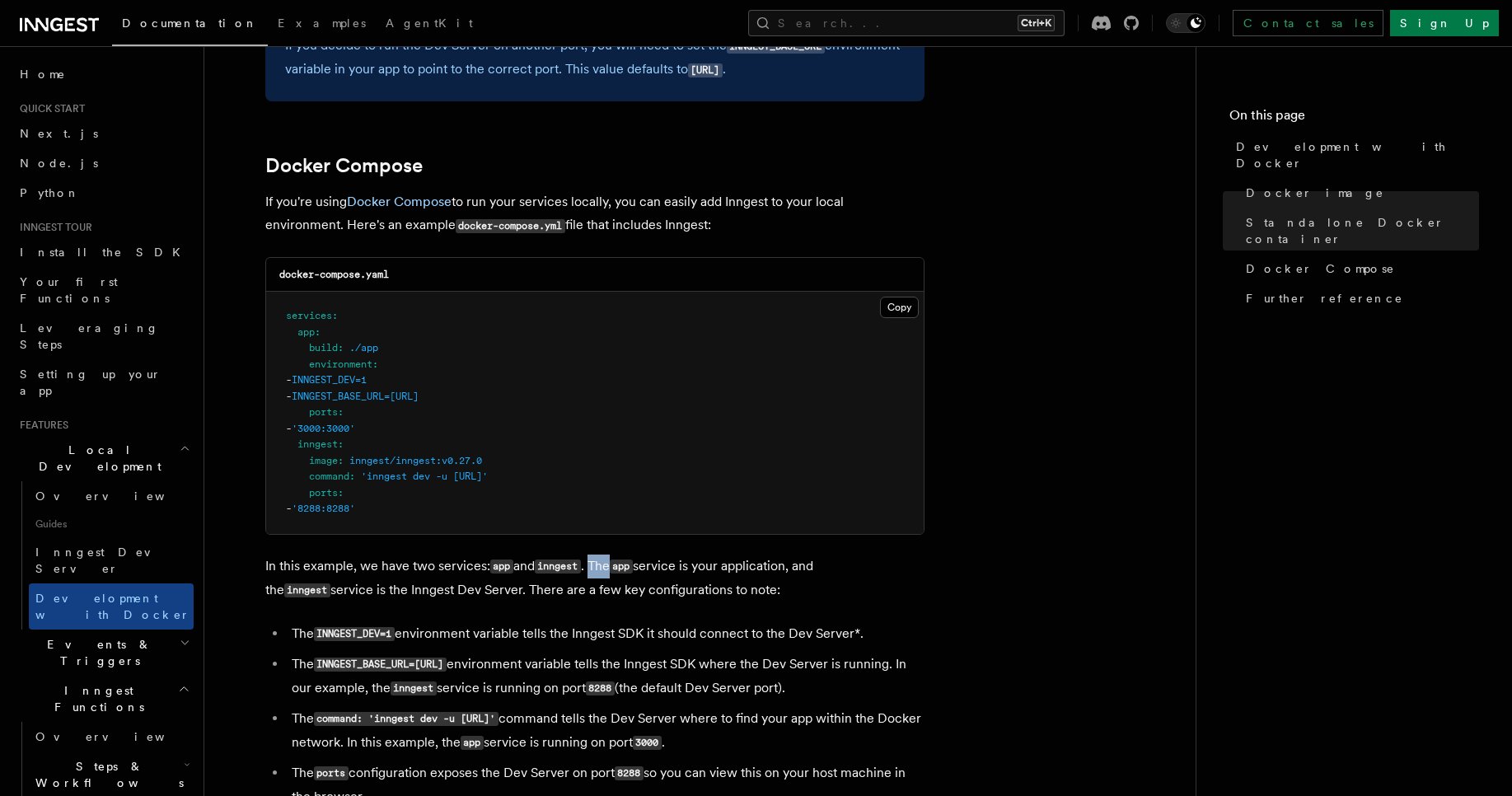
click at [601, 565] on p "In this example, we have two services: app and inngest . The app service is you…" at bounding box center [595, 578] width 659 height 48
click at [633, 567] on code "app" at bounding box center [621, 566] width 23 height 14
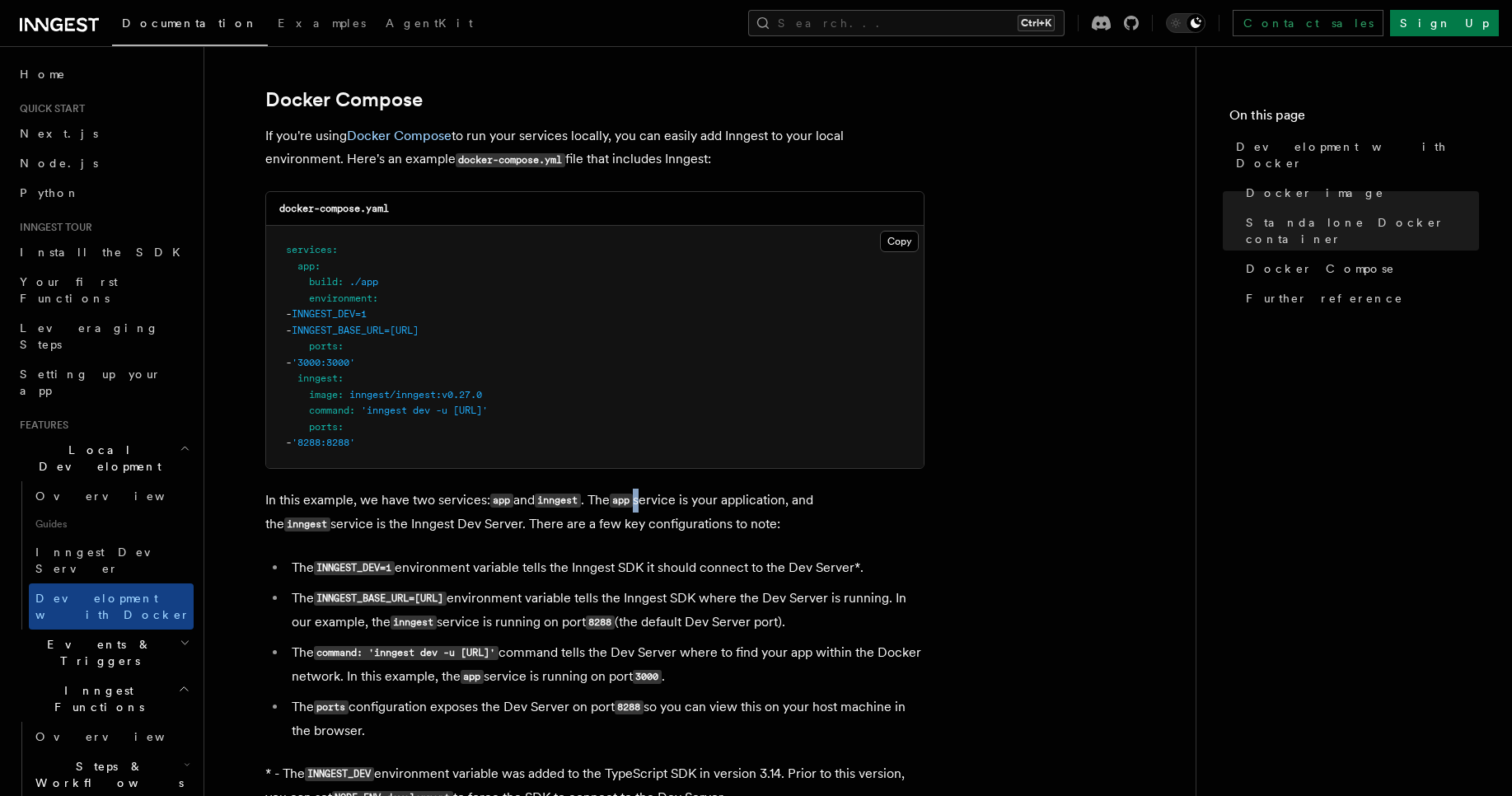
scroll to position [1285, 0]
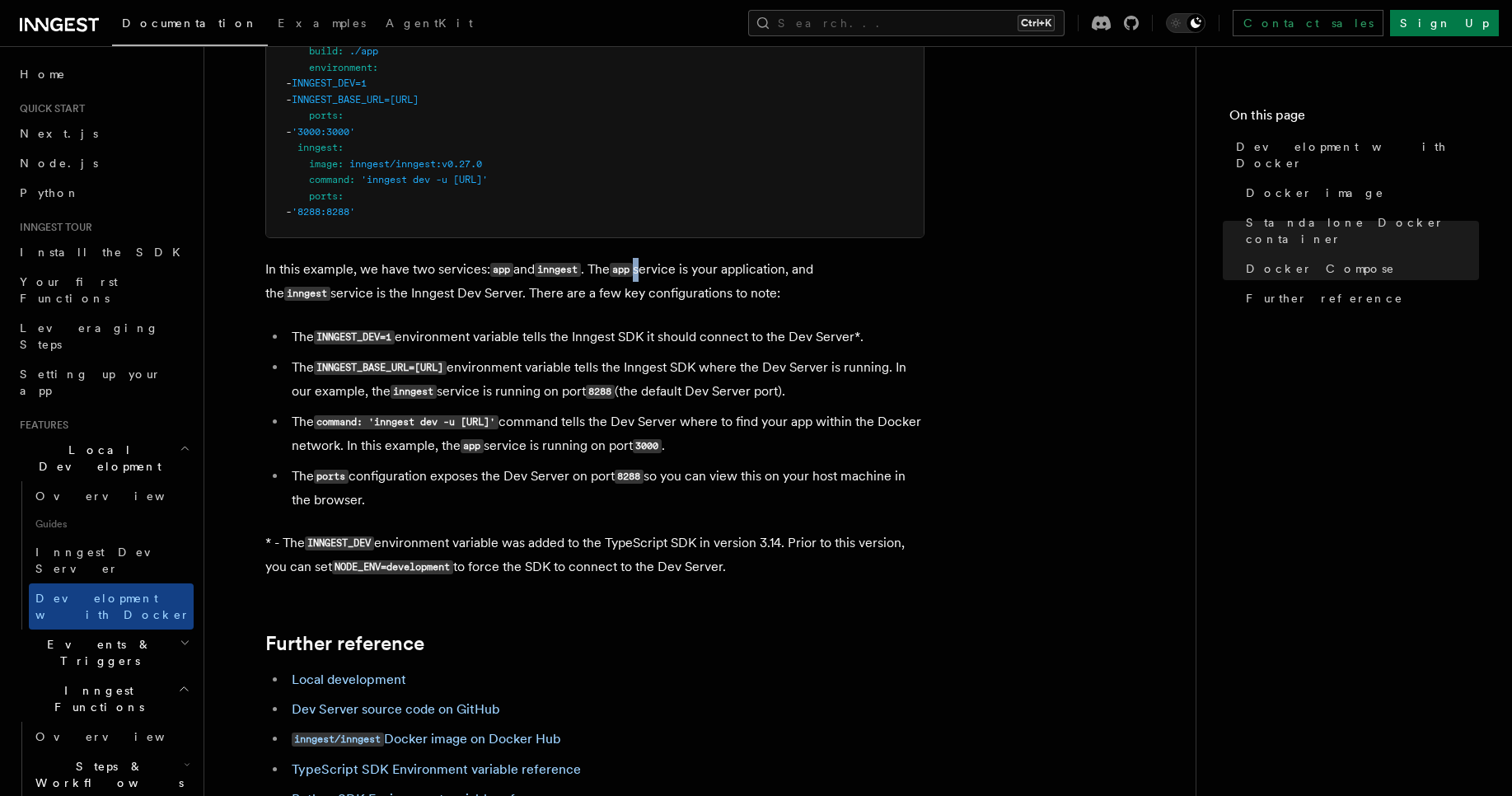
drag, startPoint x: 389, startPoint y: 496, endPoint x: 294, endPoint y: 301, distance: 216.9
click at [373, 461] on ul "The INNGEST_DEV=1 environment variable tells the Inngest SDK it should connect …" at bounding box center [595, 418] width 659 height 186
click at [374, 539] on code "INNGEST_DEV" at bounding box center [340, 543] width 69 height 14
drag, startPoint x: 374, startPoint y: 539, endPoint x: 393, endPoint y: 540, distance: 19.0
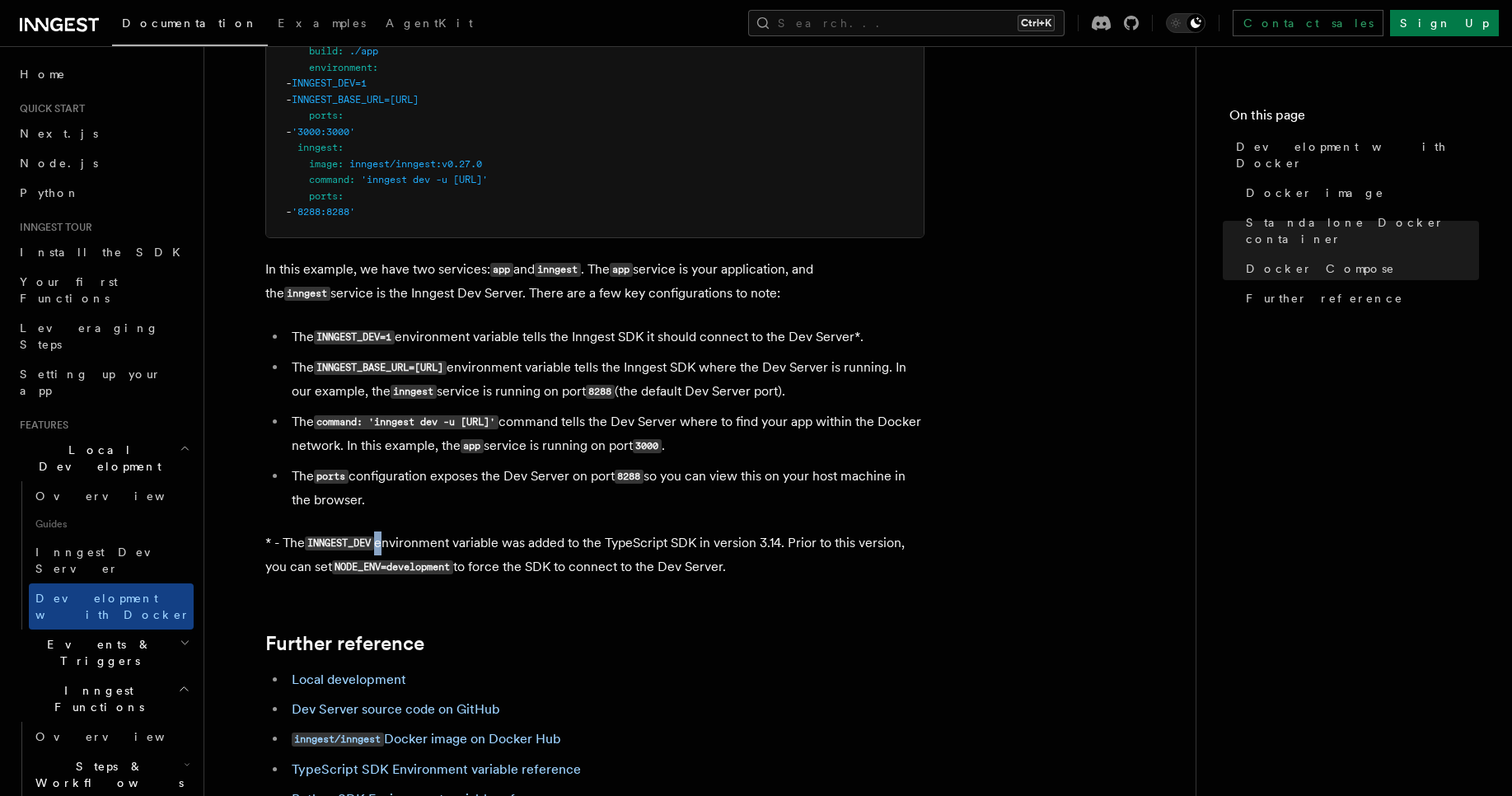
click at [379, 539] on p "* - The INNGEST_DEV environment variable was added to the TypeScript SDK in ver…" at bounding box center [595, 555] width 659 height 48
click at [395, 561] on code "NODE_ENV=development" at bounding box center [392, 567] width 121 height 14
click at [369, 566] on code "NODE_ENV=development" at bounding box center [392, 567] width 121 height 14
